Goal: Find specific fact: Find specific fact

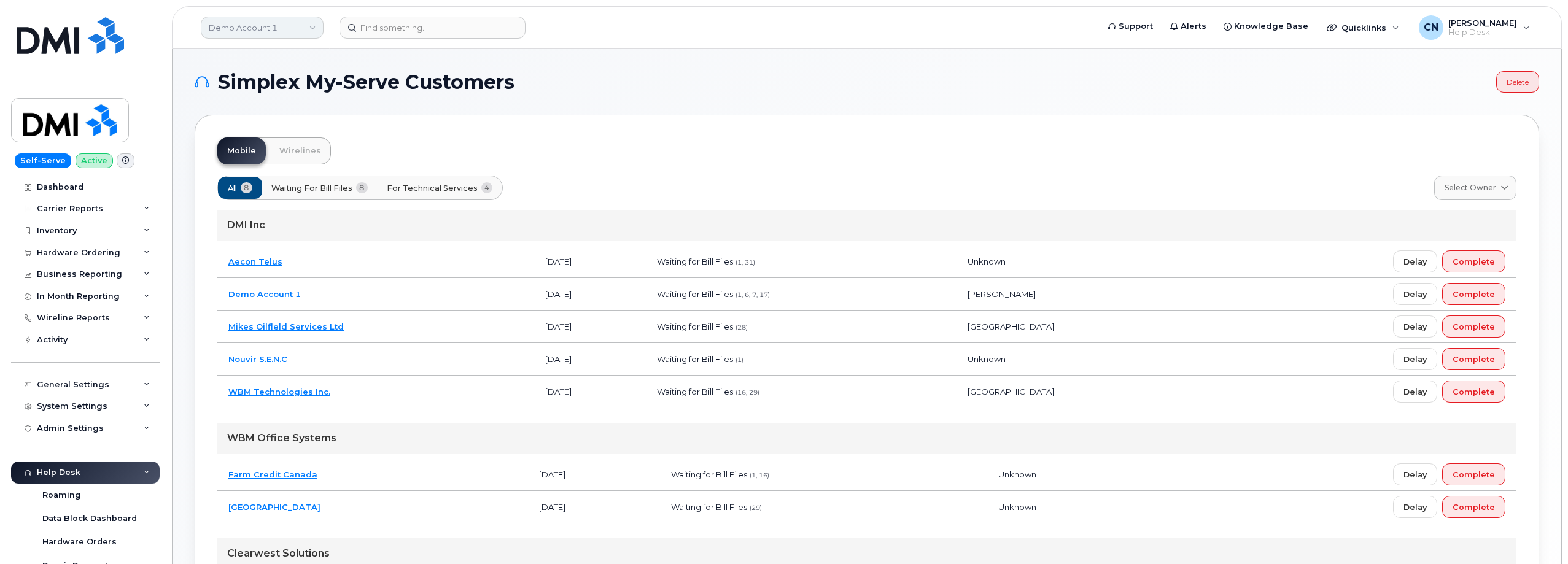
click at [272, 24] on link "Demo Account 1" at bounding box center [262, 28] width 123 height 22
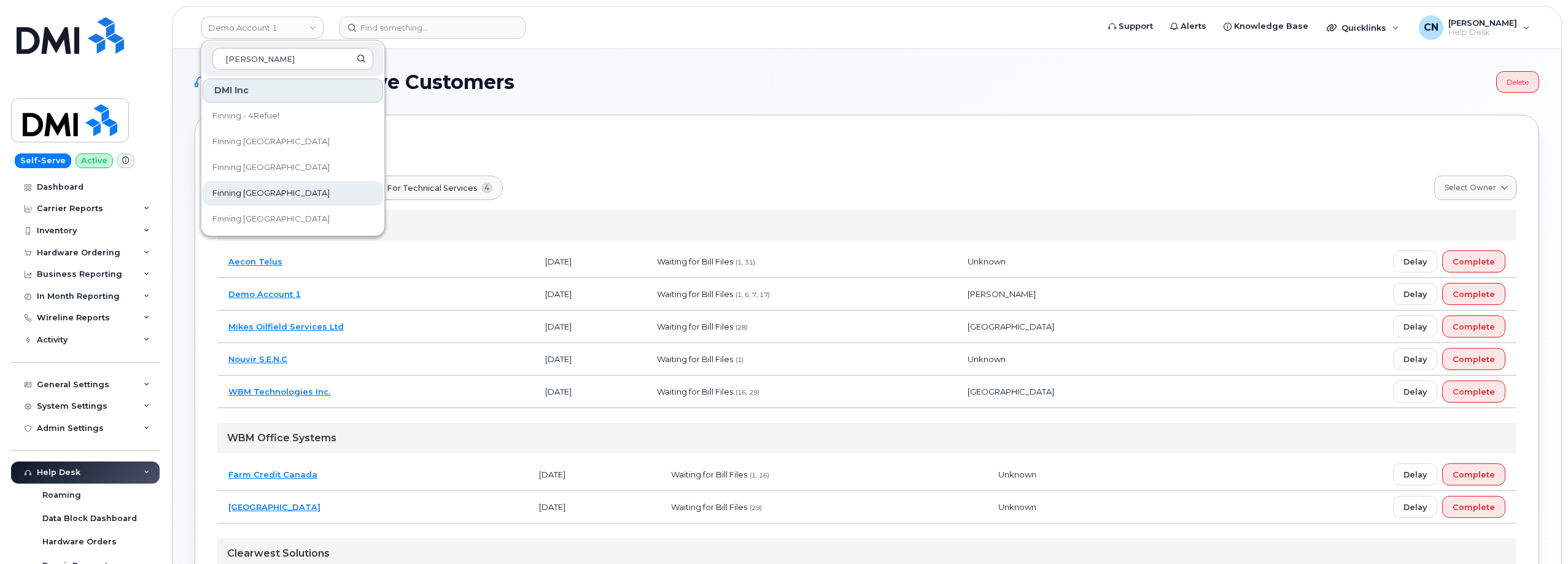
type input "[PERSON_NAME]"
click at [261, 193] on span "Finning Canada" at bounding box center [271, 193] width 117 height 12
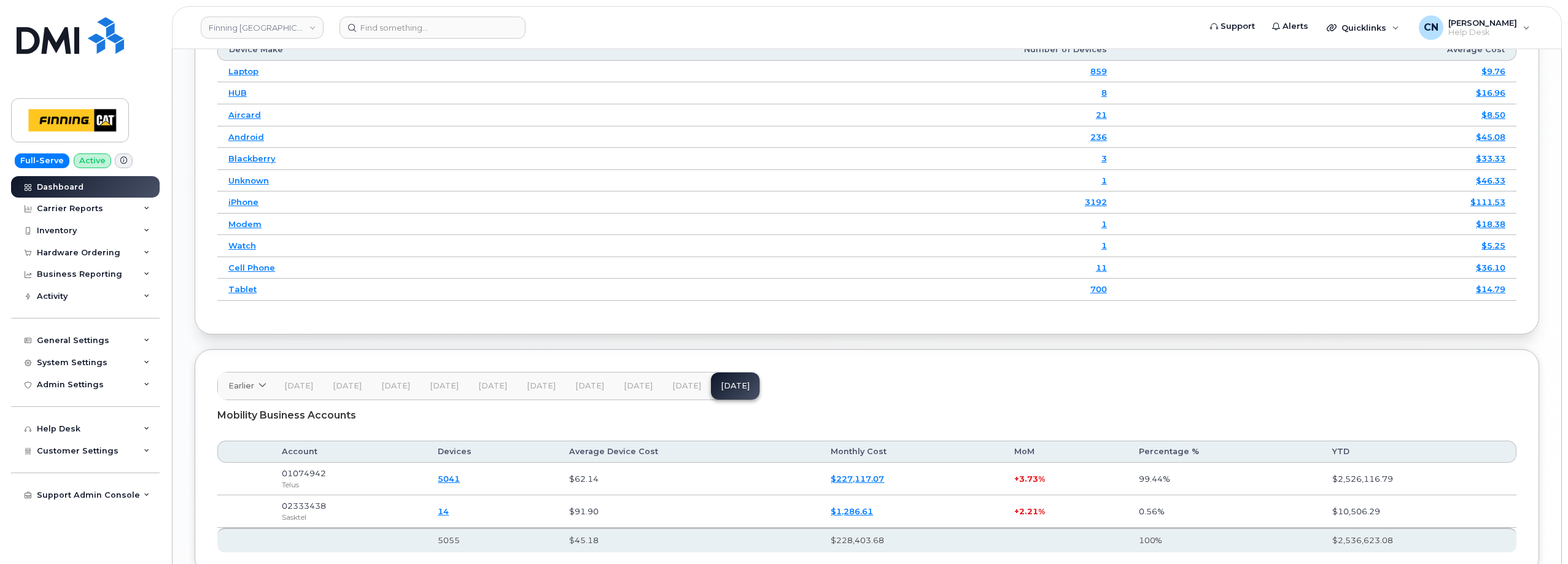
scroll to position [1693, 0]
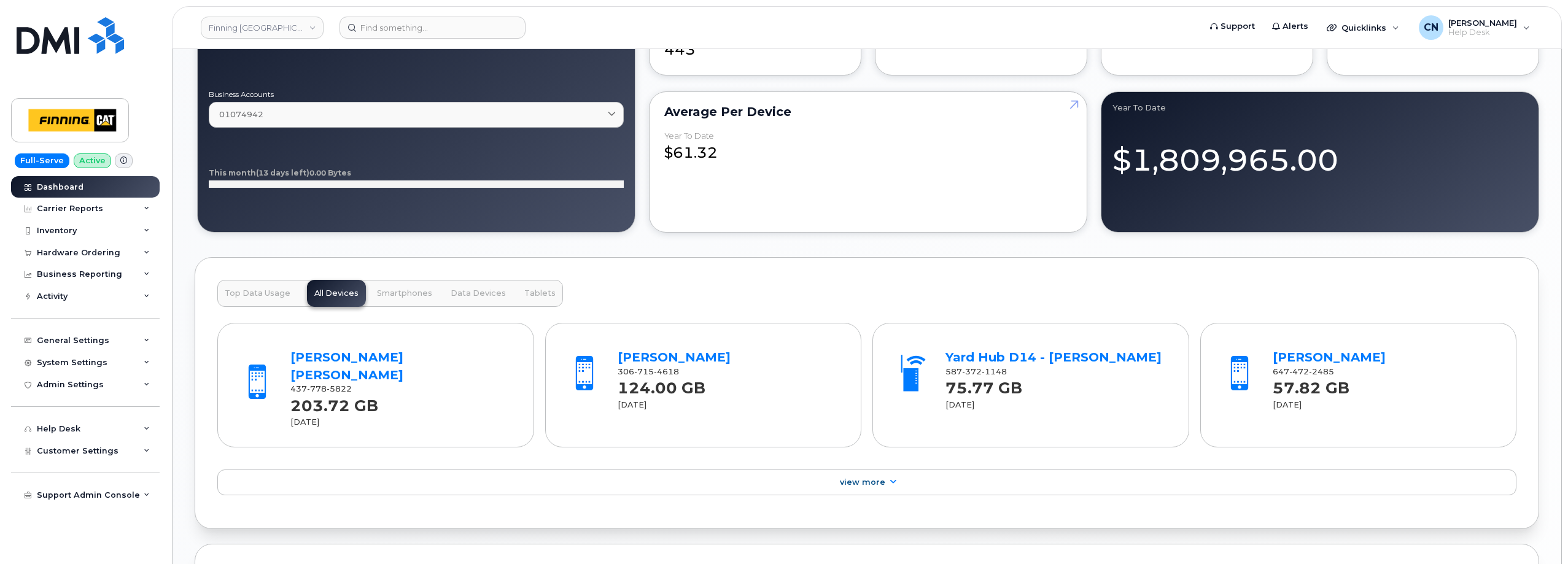
scroll to position [1105, 0]
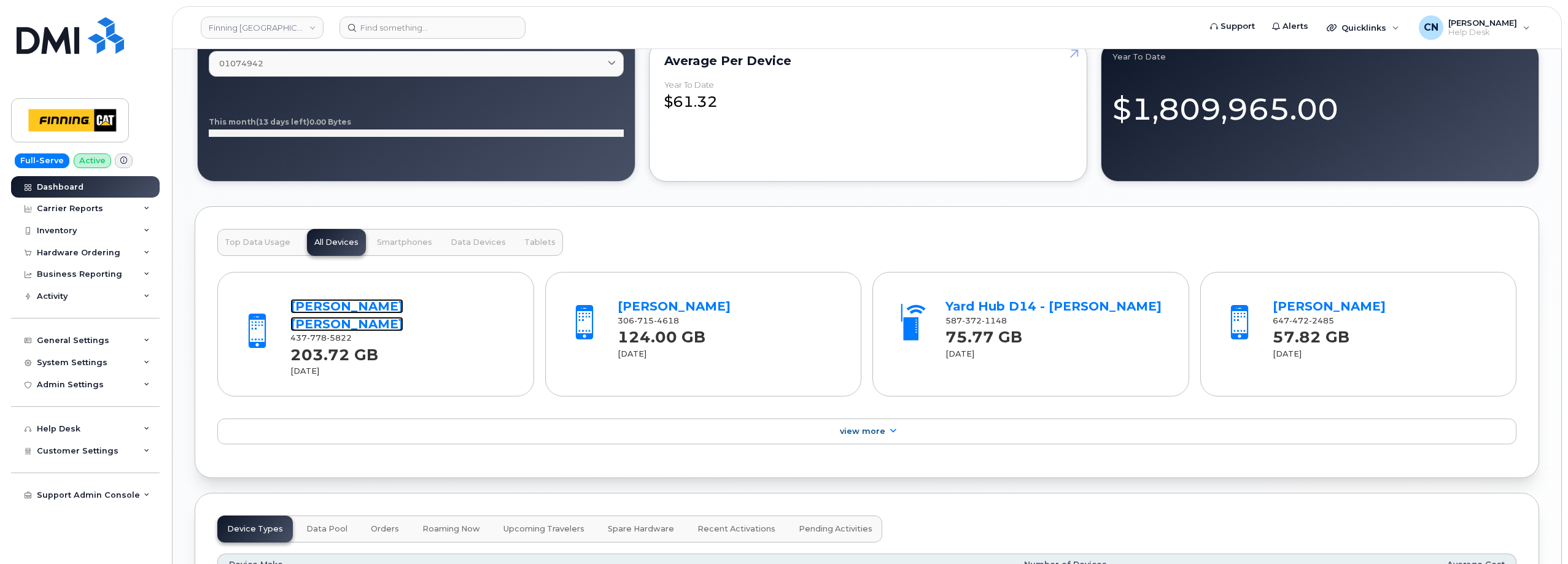
drag, startPoint x: 314, startPoint y: 312, endPoint x: 267, endPoint y: 309, distance: 47.1
click at [313, 311] on link "[PERSON_NAME] [PERSON_NAME]" at bounding box center [347, 315] width 113 height 33
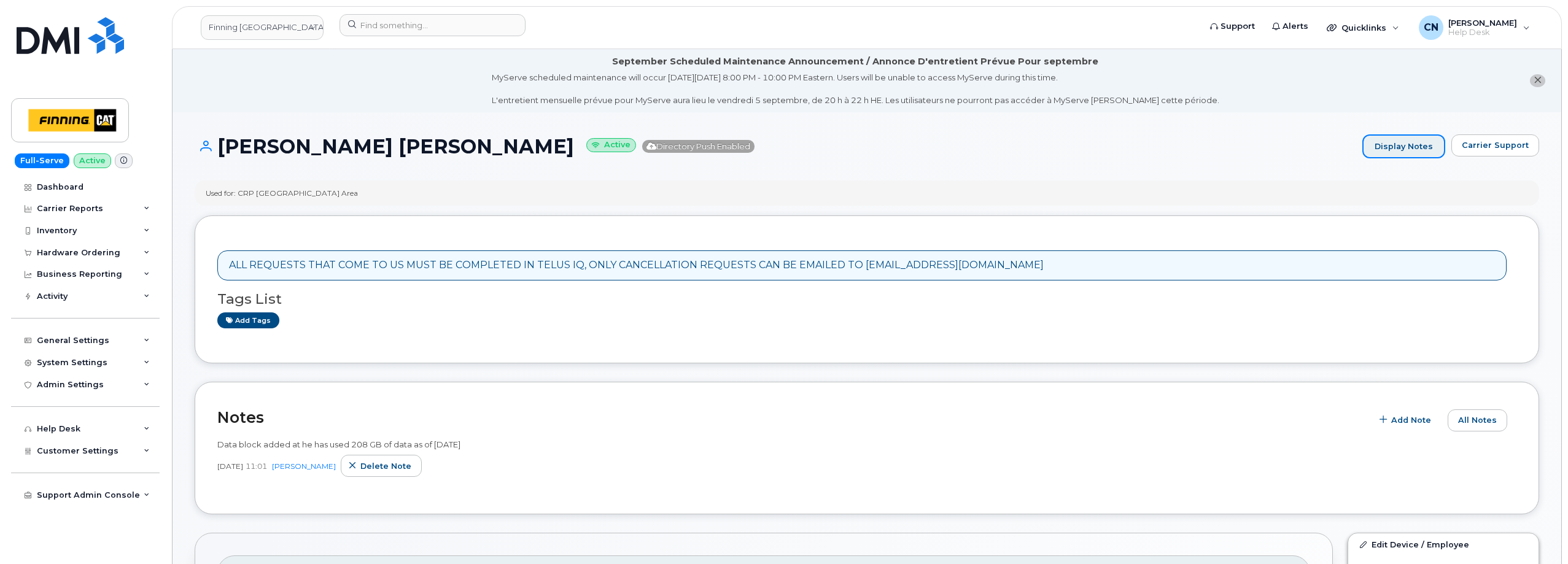
click at [1386, 150] on link "Display Notes" at bounding box center [1404, 146] width 83 height 24
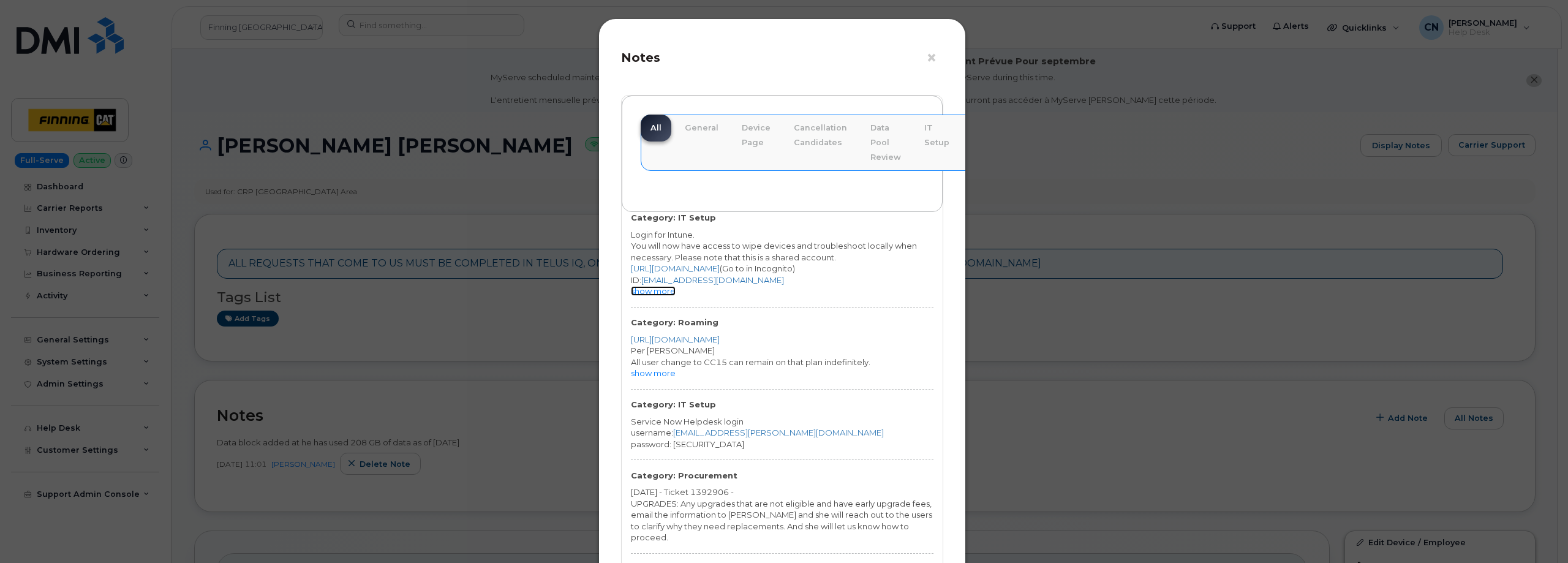
click at [643, 291] on link "show more" at bounding box center [653, 291] width 45 height 10
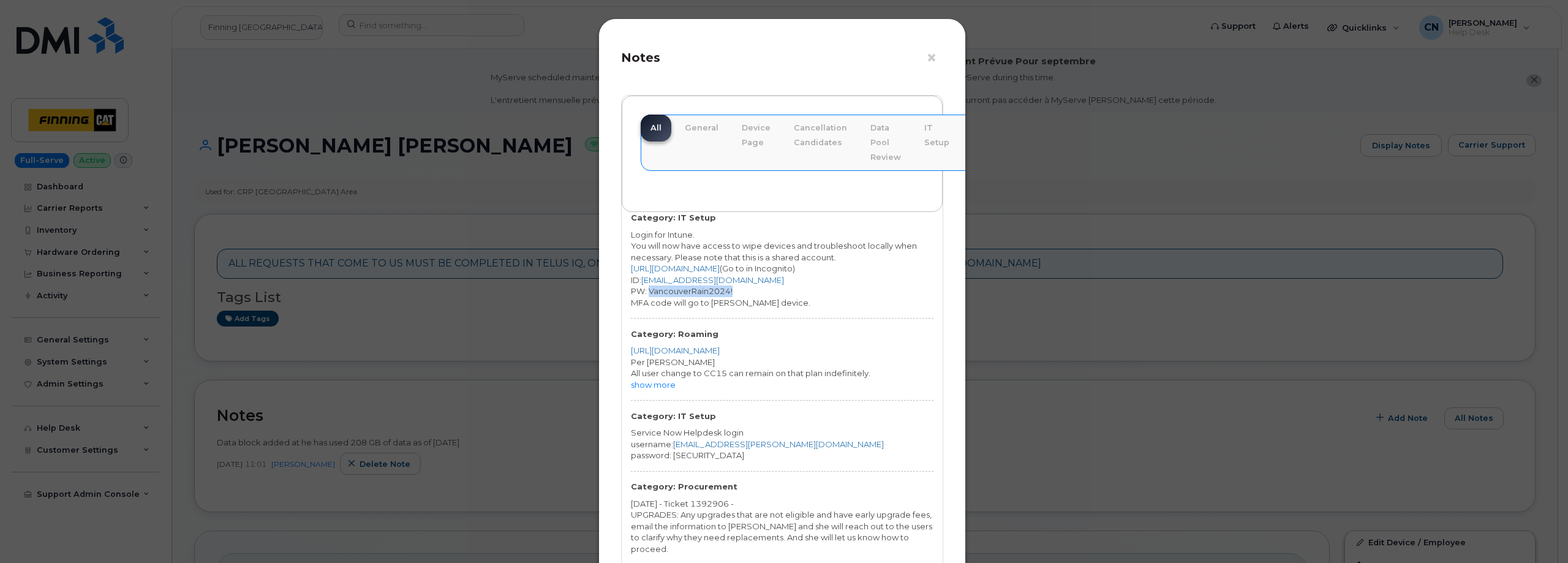
drag, startPoint x: 743, startPoint y: 291, endPoint x: 649, endPoint y: 290, distance: 94.0
click at [649, 290] on div "PW: VancouverRain2024!" at bounding box center [782, 291] width 302 height 12
copy div "VancouverRain2024!"
click at [645, 291] on div "PW: VancouverRain2024!" at bounding box center [782, 291] width 302 height 12
drag, startPoint x: 648, startPoint y: 291, endPoint x: 628, endPoint y: 204, distance: 89.3
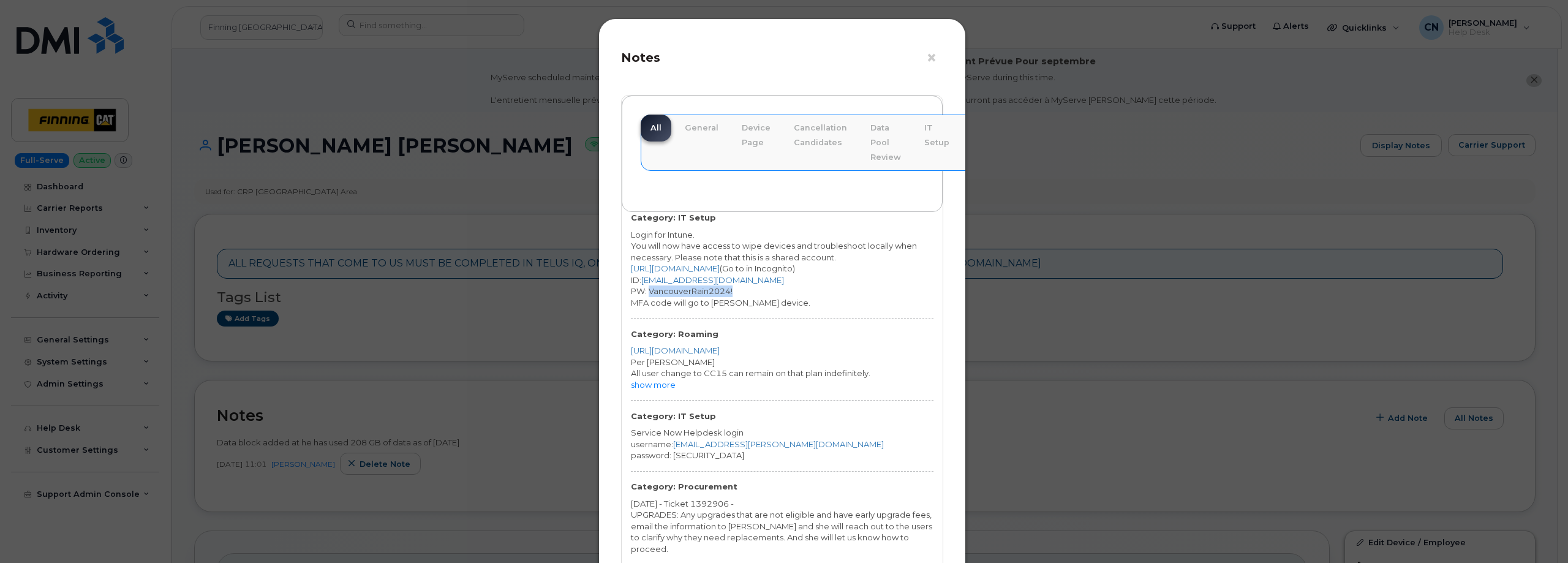
click at [733, 294] on div "PW: VancouverRain2024!" at bounding box center [782, 291] width 302 height 12
copy div "VancouverRain2024!"
